Goal: Information Seeking & Learning: Find specific fact

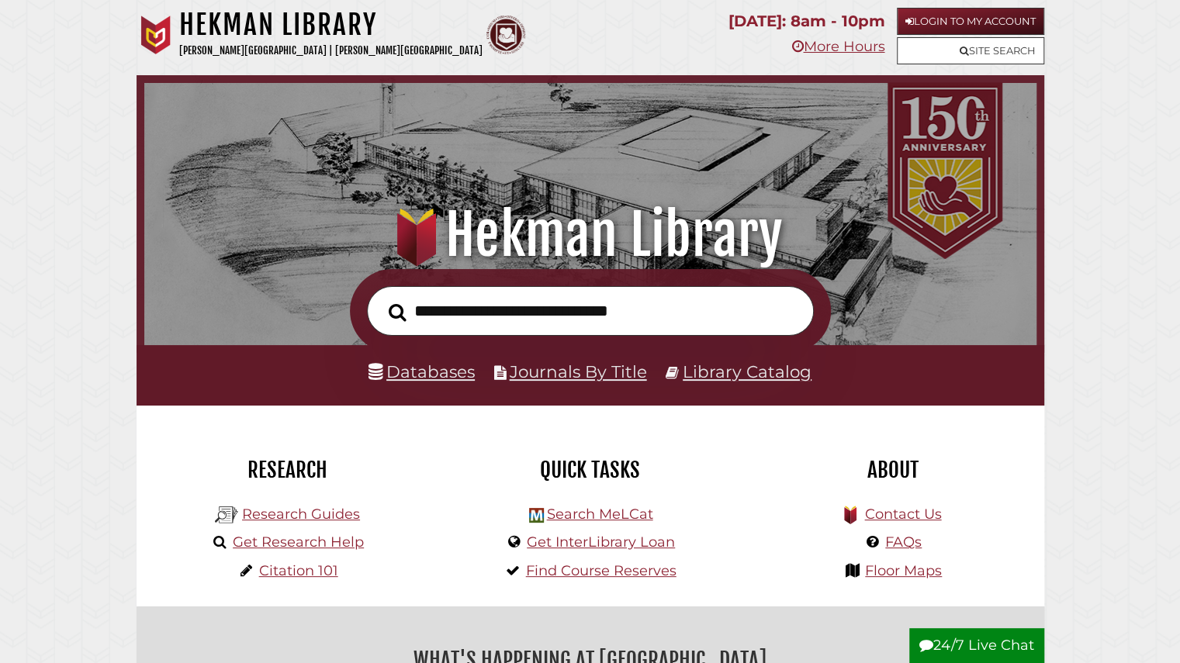
scroll to position [295, 885]
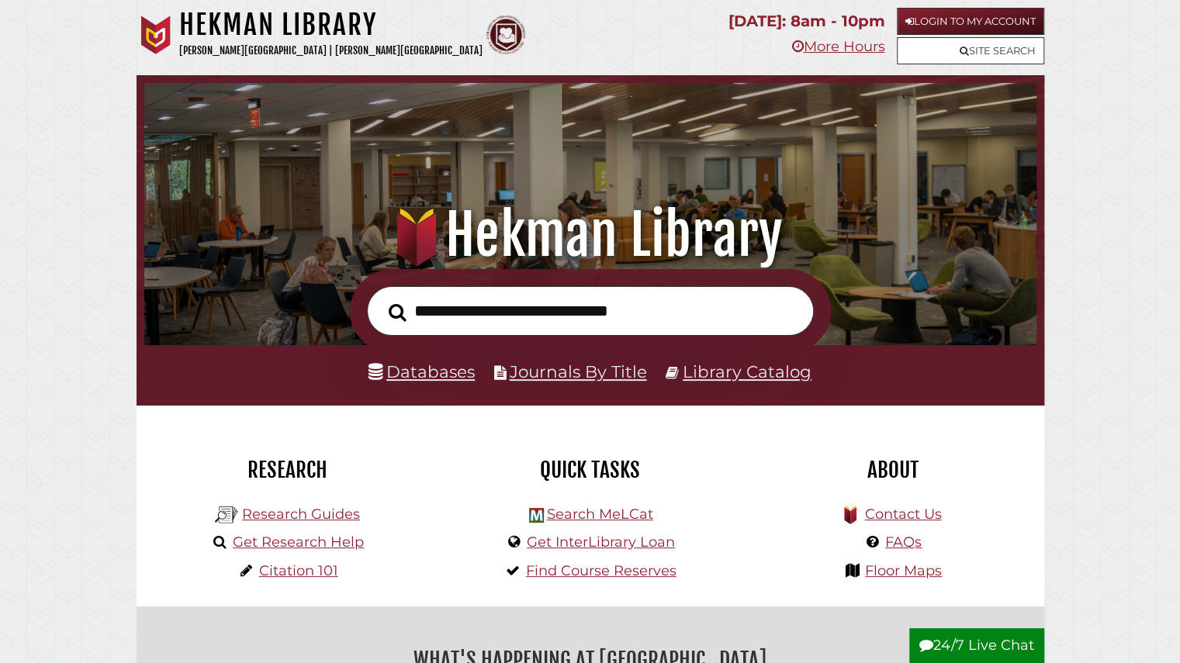
scroll to position [295, 885]
click at [992, 25] on link "Login to My Account" at bounding box center [970, 21] width 147 height 27
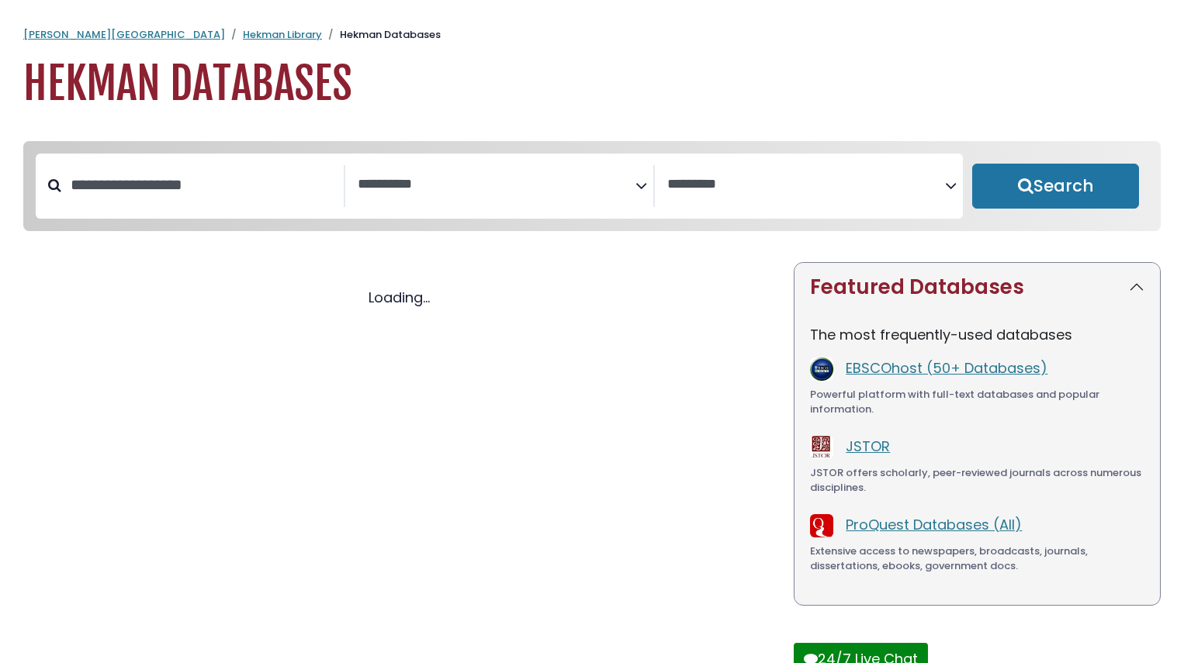
select select "Database Subject Filter"
select select "Database Vendors Filter"
select select "Database Subject Filter"
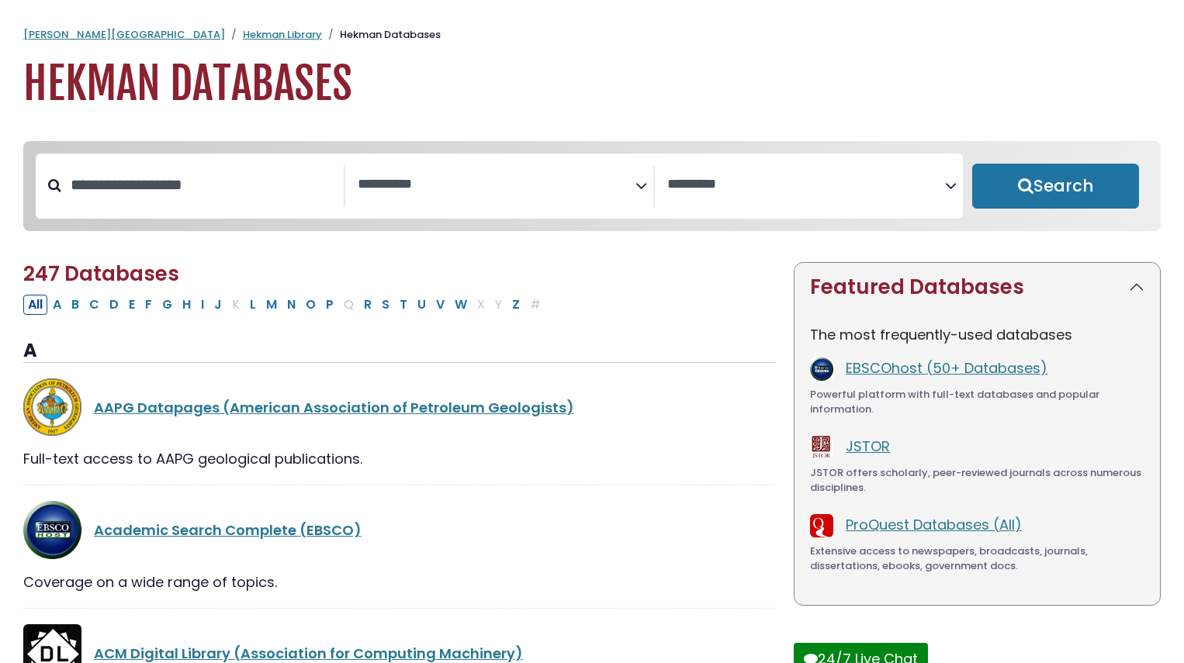
click at [473, 161] on div "**********" at bounding box center [499, 186] width 927 height 65
click at [648, 201] on div "**********" at bounding box center [506, 186] width 296 height 42
click at [642, 182] on icon "Search filters" at bounding box center [641, 182] width 12 height 23
click at [272, 180] on input "Search database by title or keyword" at bounding box center [202, 185] width 282 height 26
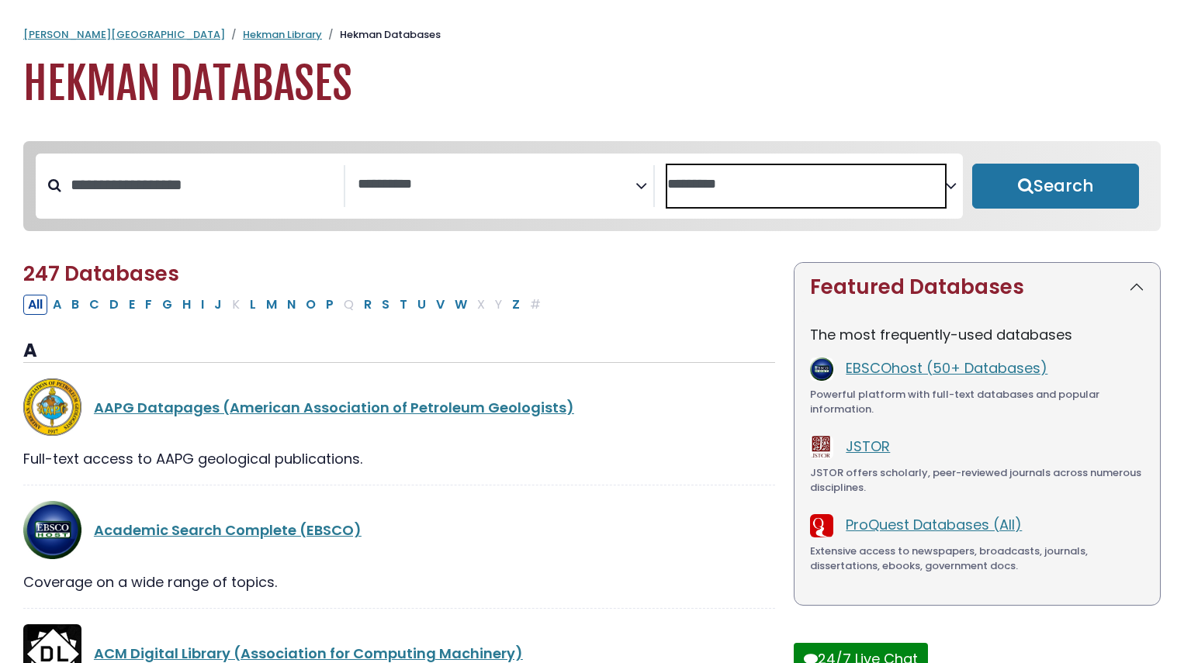
click at [757, 185] on textarea "Search" at bounding box center [806, 185] width 278 height 16
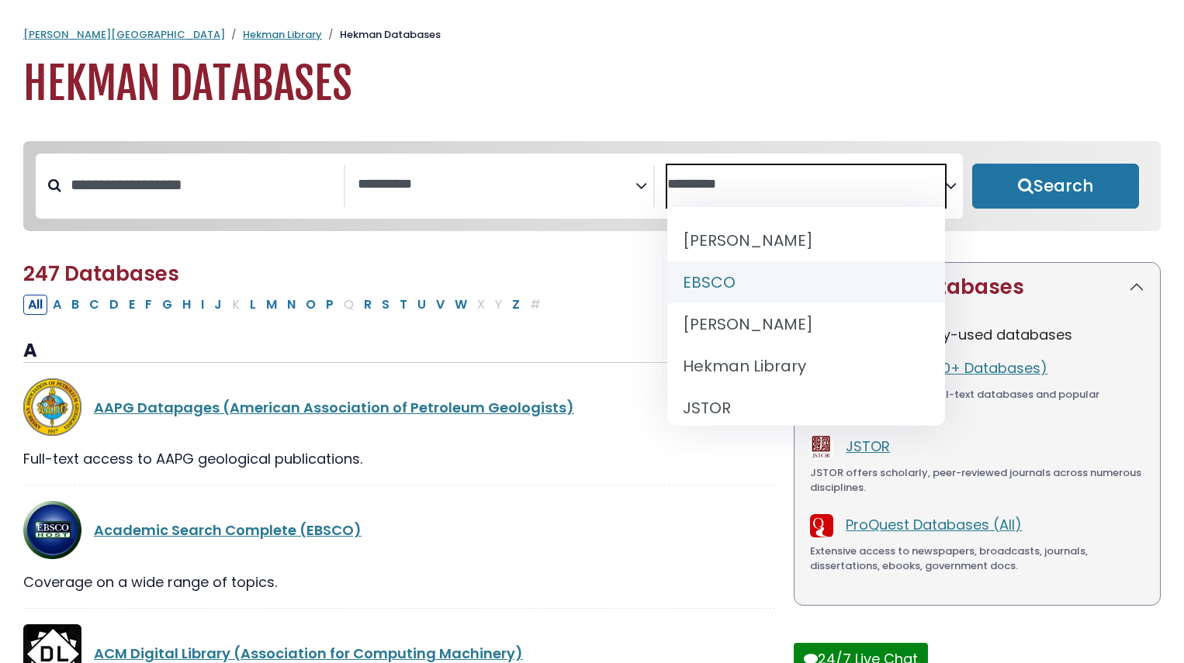
select select "*****"
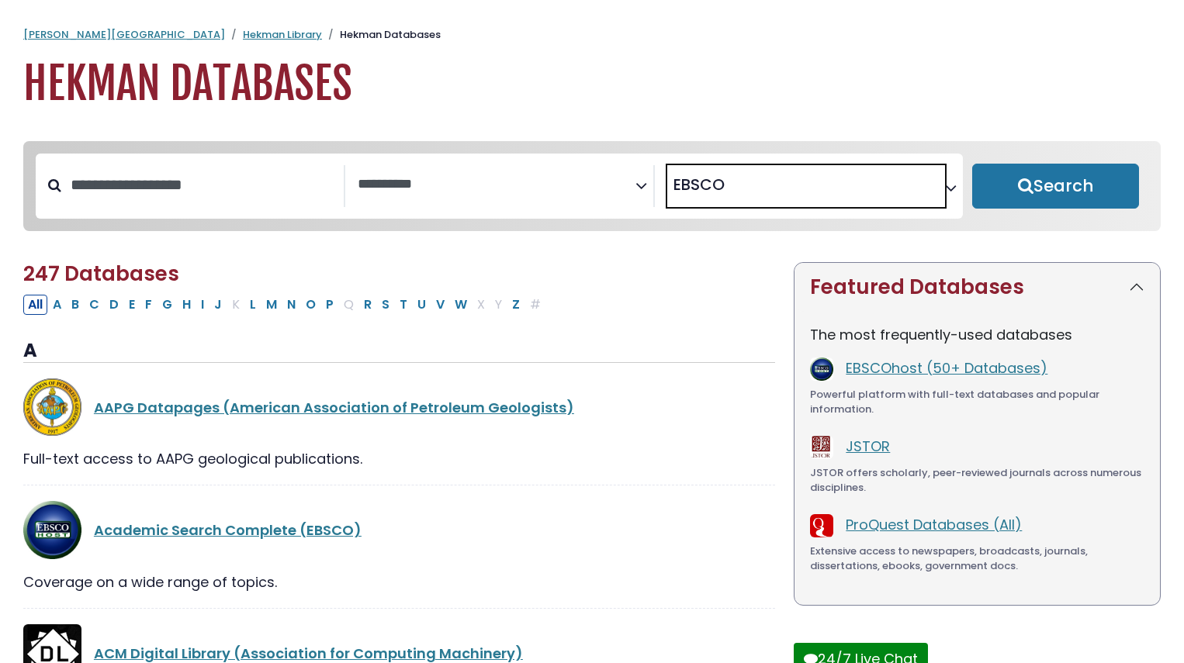
click at [758, 204] on span "× EBSCO" at bounding box center [806, 186] width 278 height 42
click at [107, 182] on input "Search database by title or keyword" at bounding box center [202, 185] width 282 height 26
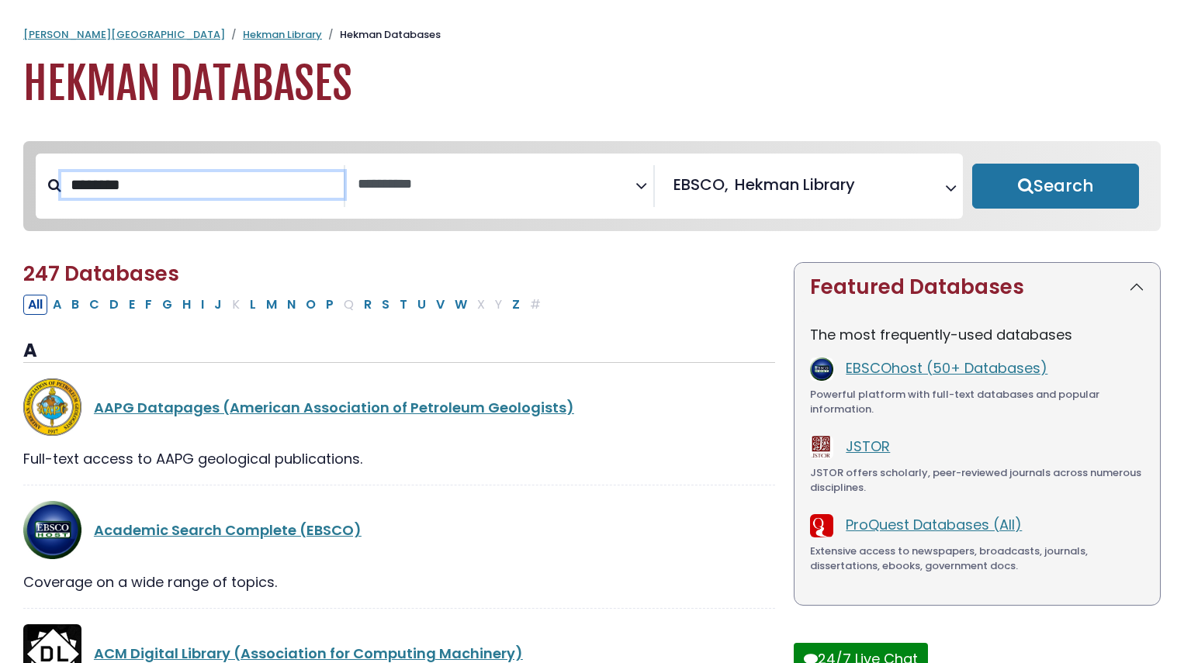
type input "********"
click at [972, 164] on button "Search" at bounding box center [1055, 186] width 167 height 45
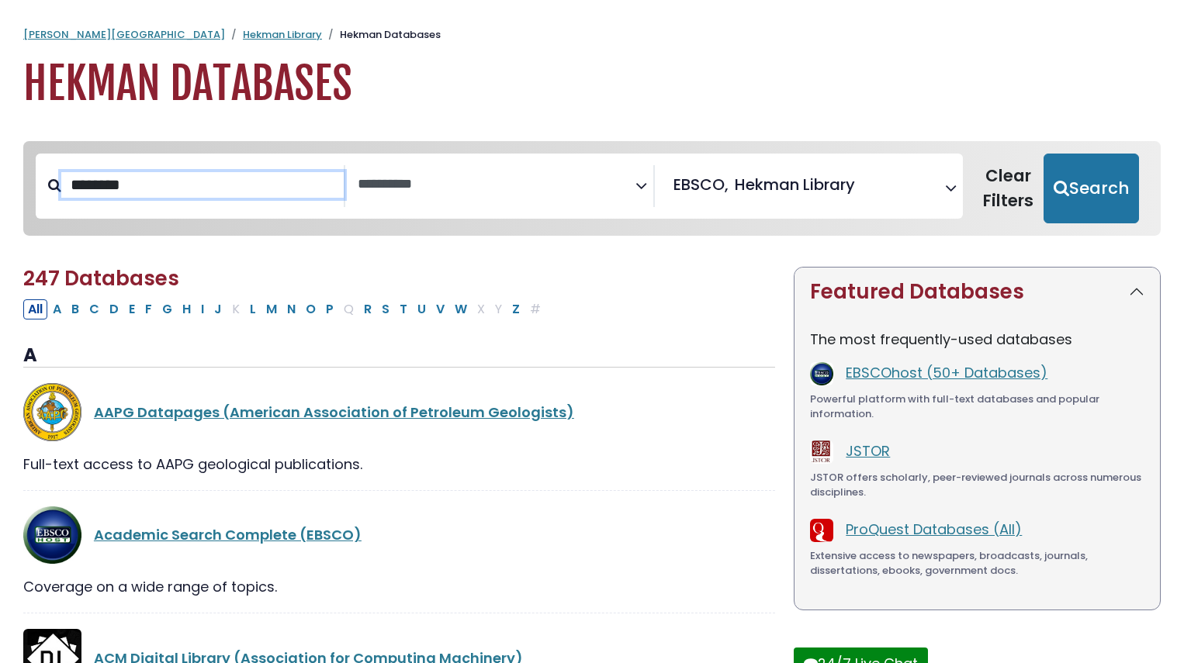
select select "Database Subject Filter"
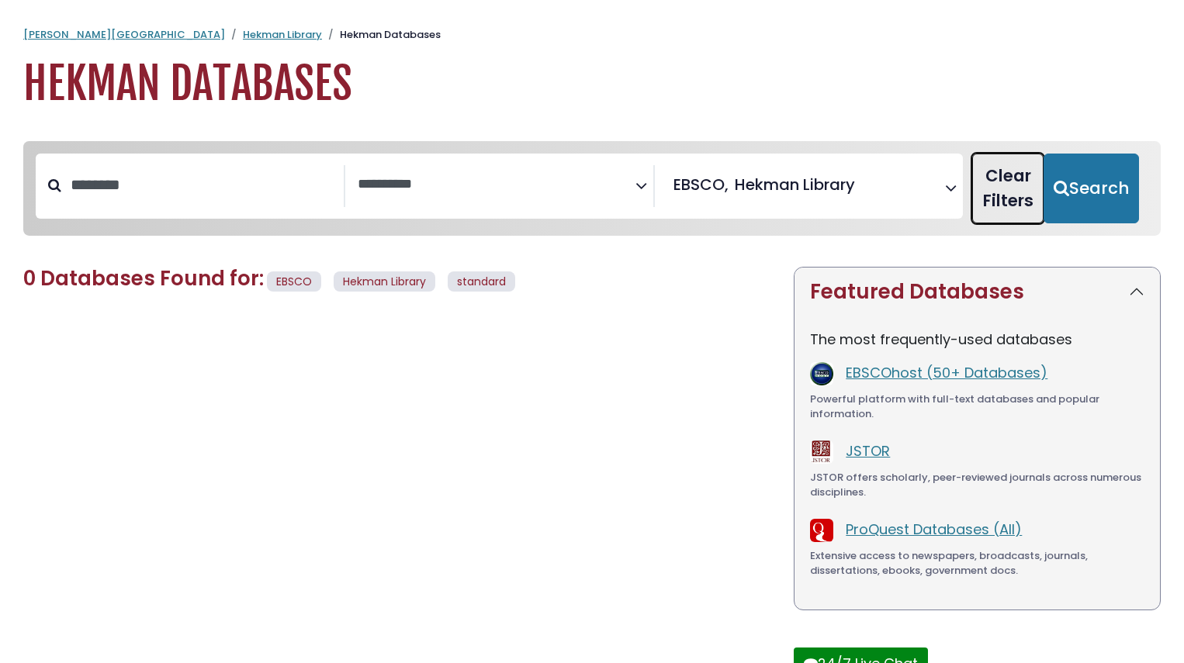
click at [1016, 183] on button "Clear Filters" at bounding box center [1007, 189] width 71 height 70
select select "Database Subject Filter"
select select "Database Vendors Filter"
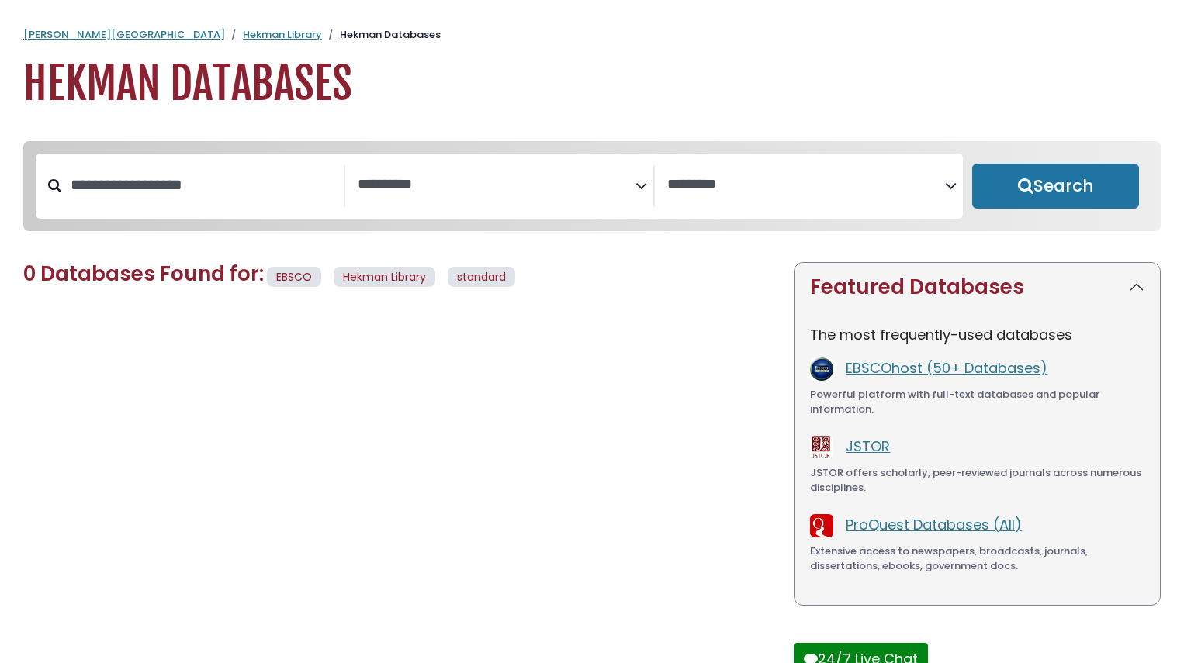
select select "Database Subject Filter"
select select "Database Vendors Filter"
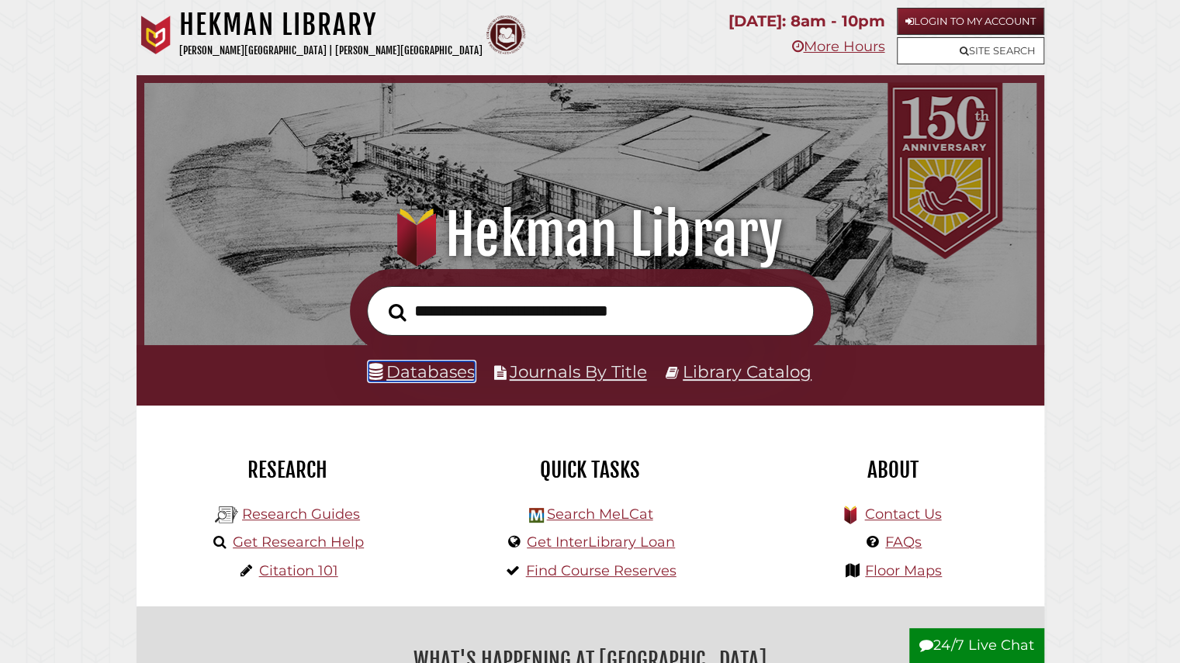
click at [419, 372] on link "Databases" at bounding box center [422, 372] width 106 height 20
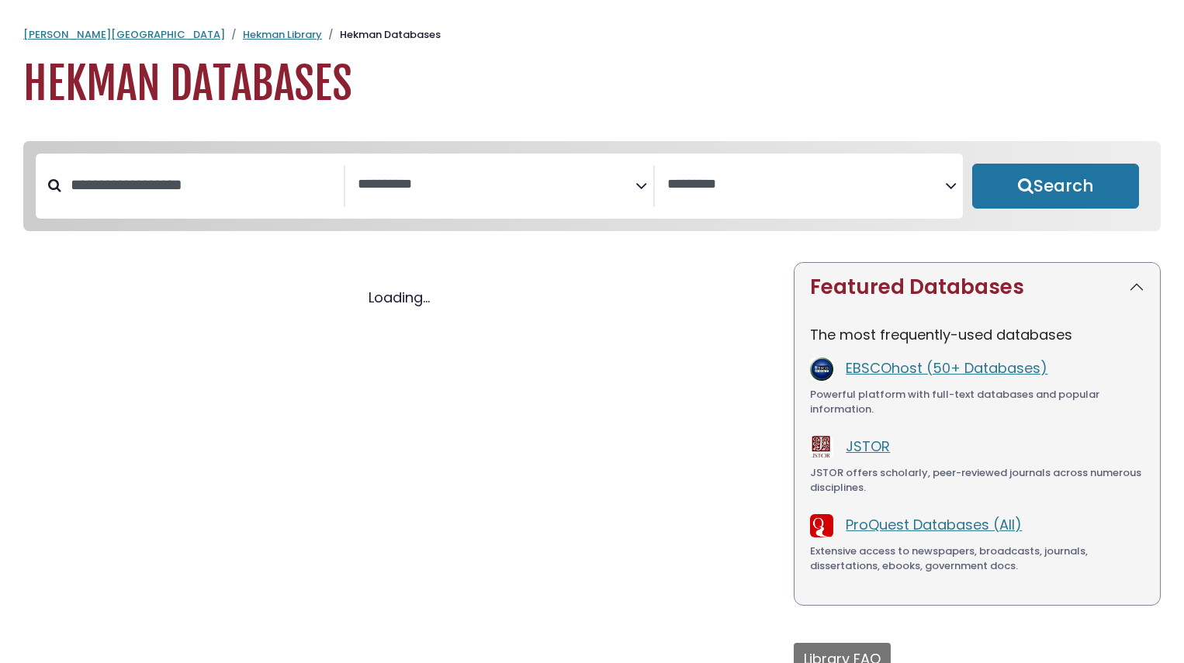
select select "Database Subject Filter"
select select "Database Vendors Filter"
select select "Database Subject Filter"
select select "Database Vendors Filter"
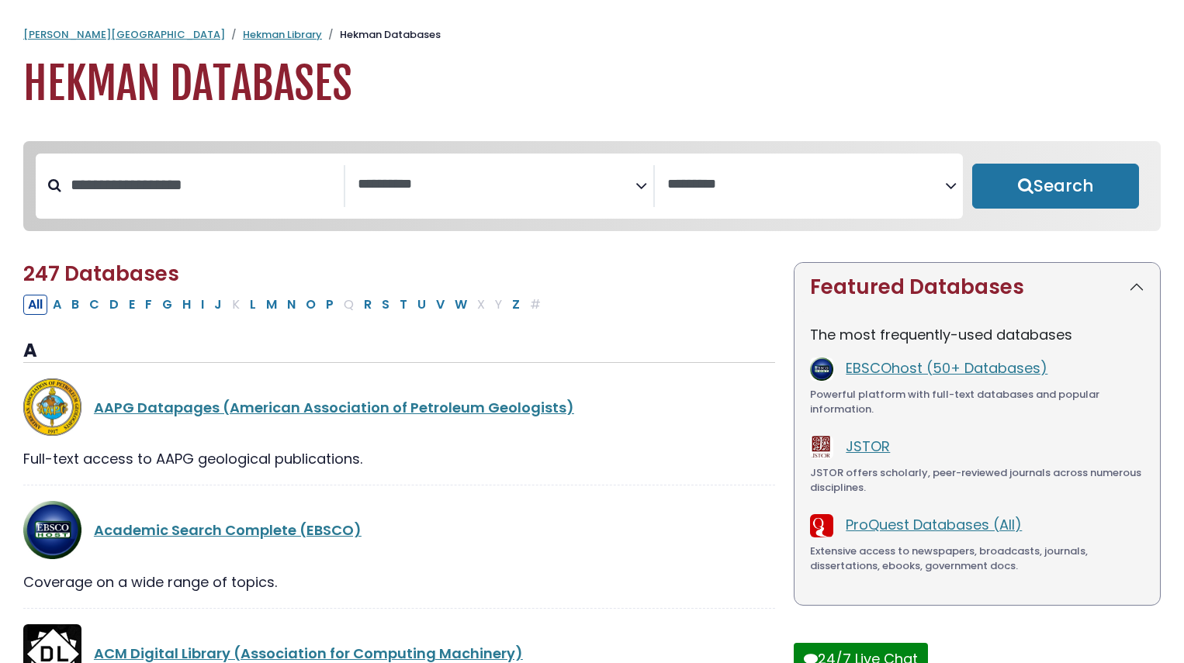
click at [228, 206] on div "Search filters" at bounding box center [202, 185] width 282 height 40
click at [193, 192] on input "Search database by title or keyword" at bounding box center [202, 185] width 282 height 26
type input "********"
click at [972, 164] on button "Search" at bounding box center [1055, 186] width 167 height 45
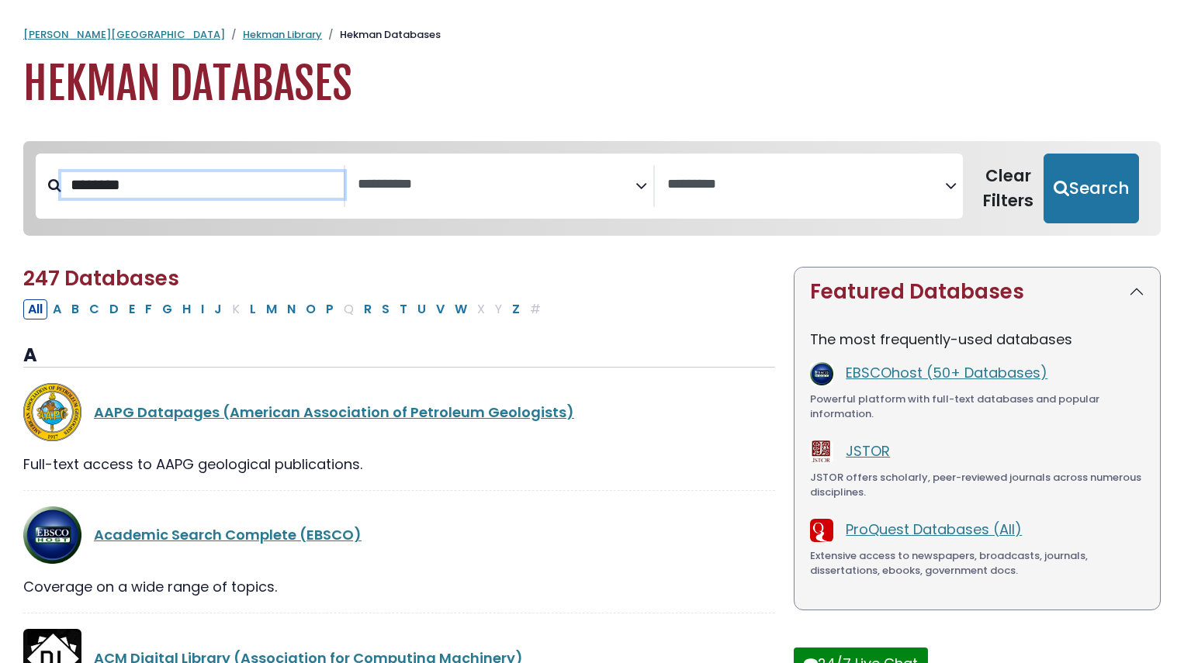
select select "Database Subject Filter"
select select "Database Vendors Filter"
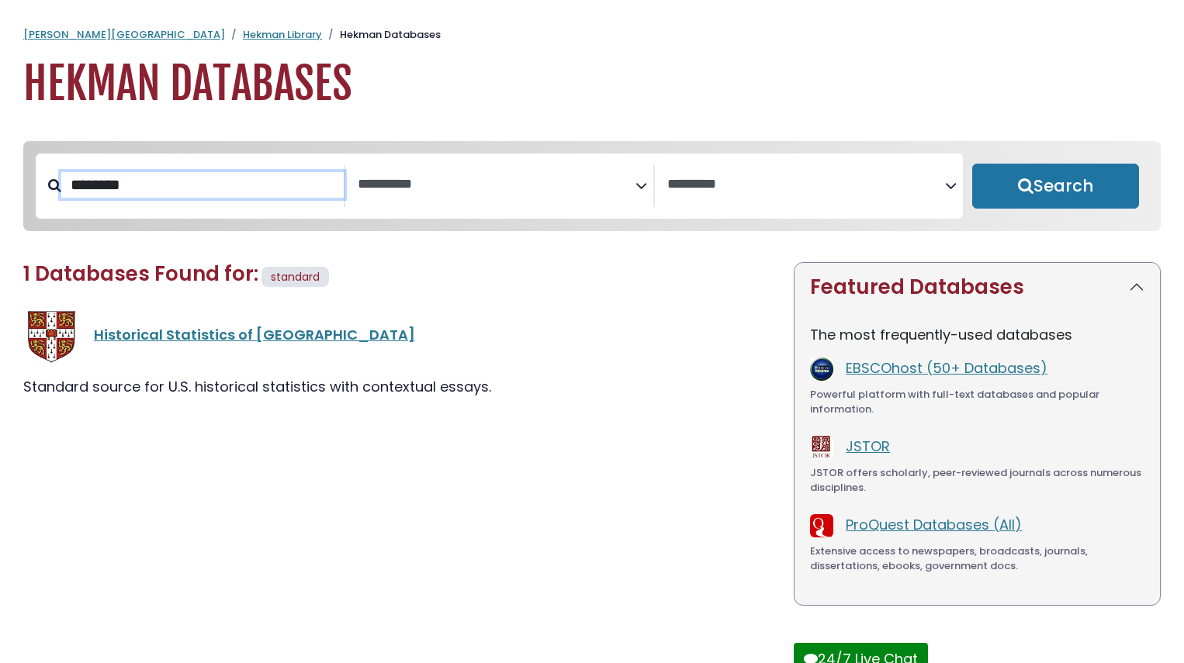
select select "Database Subject Filter"
select select "Database Vendors Filter"
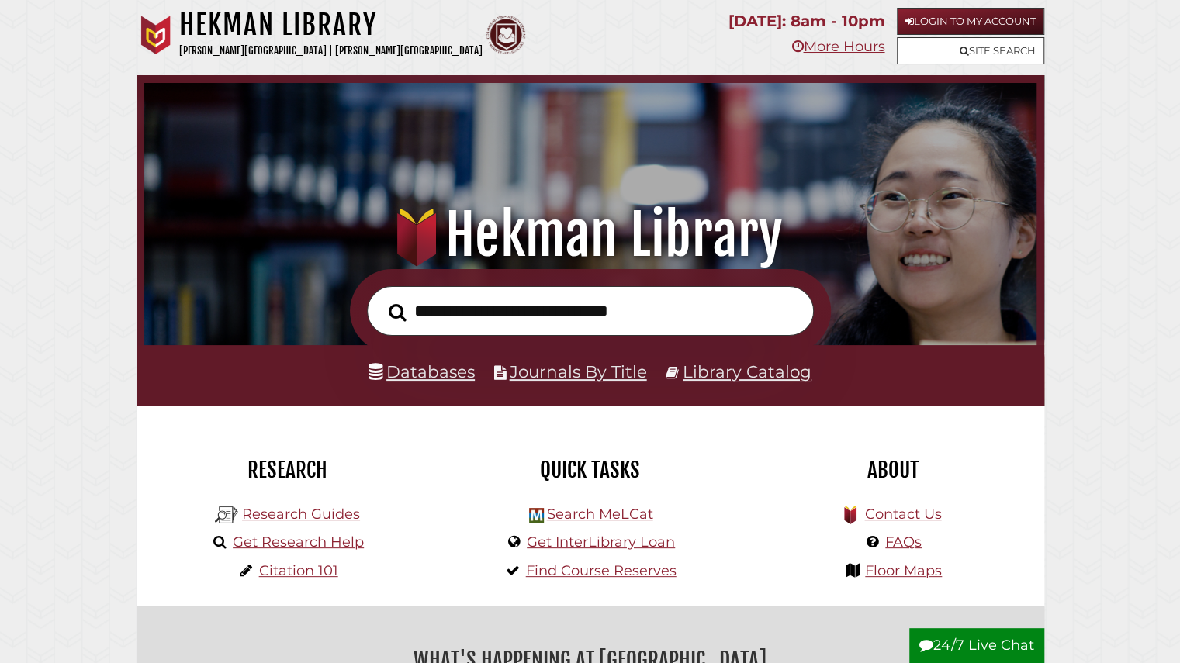
scroll to position [295, 885]
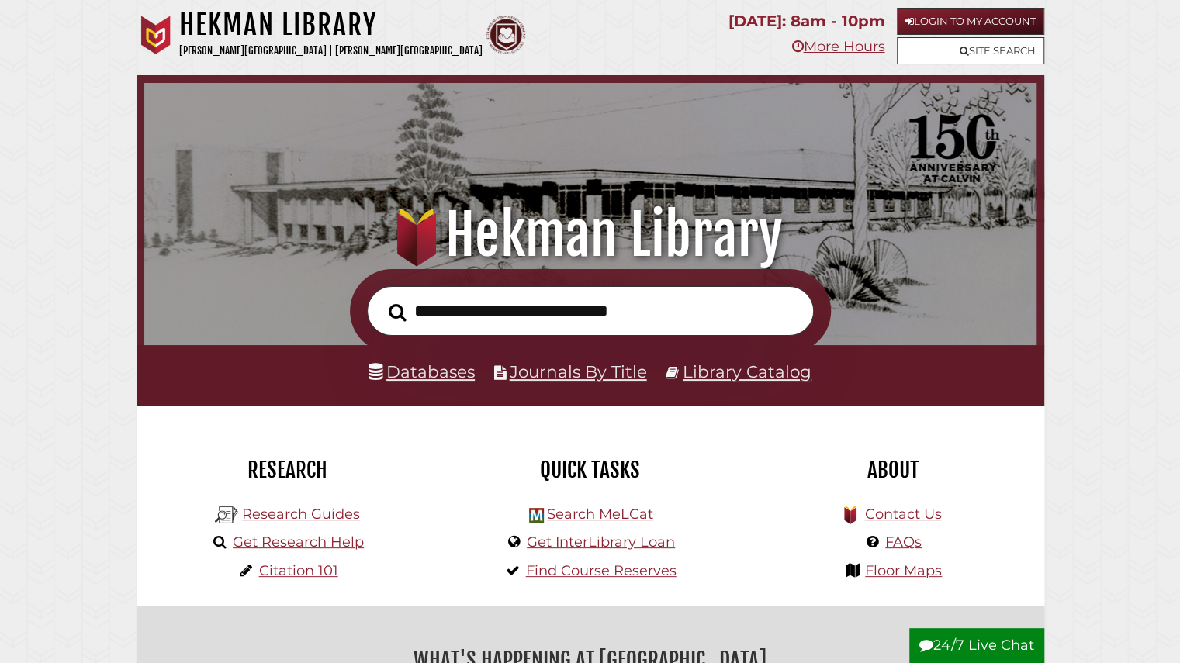
scroll to position [295, 885]
click at [552, 324] on input "text" at bounding box center [590, 311] width 447 height 50
type input "**********"
click at [381, 299] on button "Search" at bounding box center [397, 312] width 33 height 27
